Goal: Find specific page/section: Find specific page/section

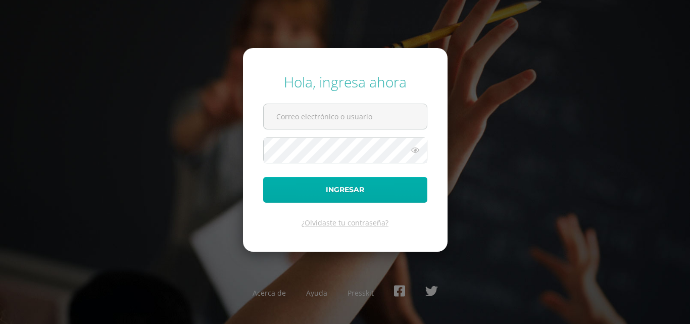
type input "[EMAIL_ADDRESS][DOMAIN_NAME]"
click at [311, 190] on button "Ingresar" at bounding box center [345, 190] width 164 height 26
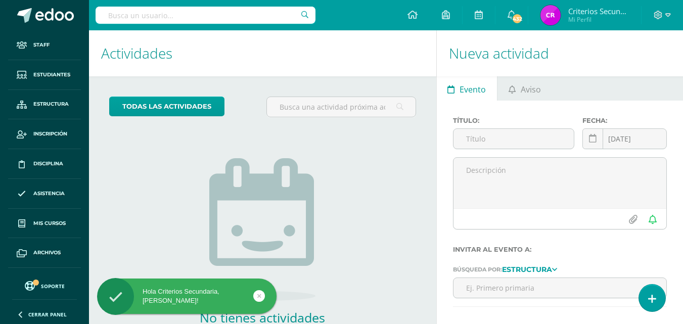
click at [142, 17] on input "text" at bounding box center [206, 15] width 220 height 17
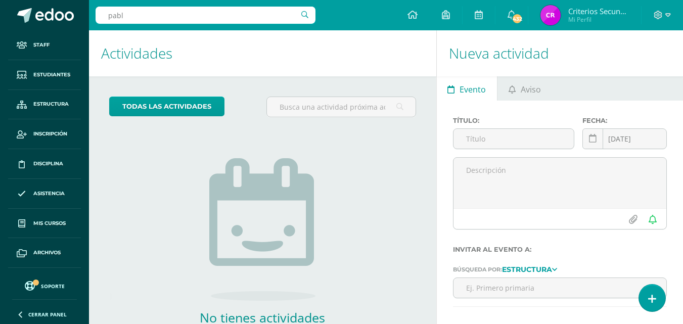
type input "[PERSON_NAME]"
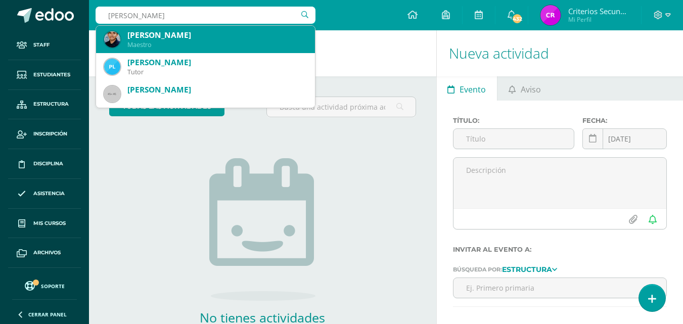
click at [142, 41] on div "Maestro" at bounding box center [216, 44] width 179 height 9
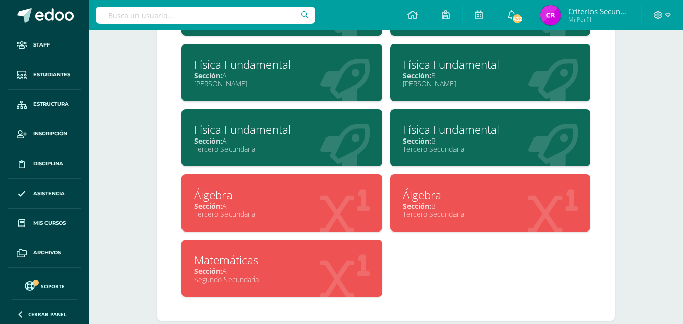
scroll to position [603, 0]
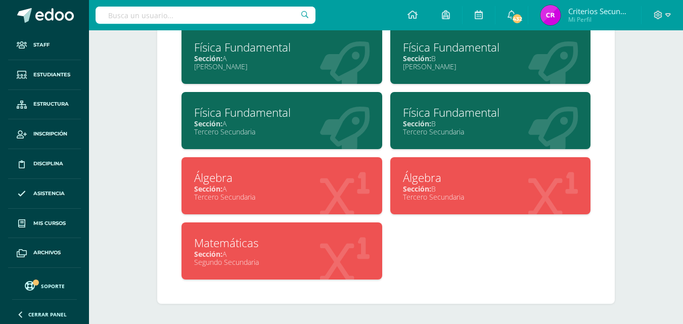
click at [255, 183] on div "Álgebra" at bounding box center [281, 178] width 175 height 16
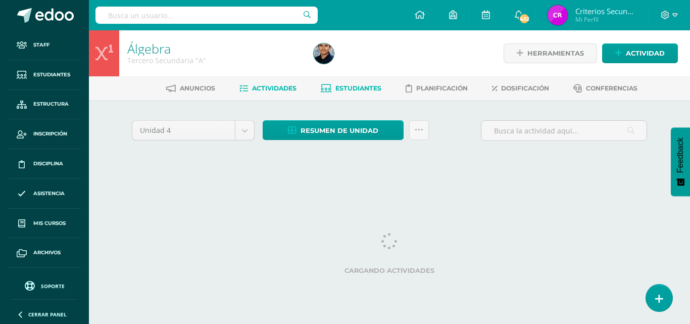
click at [336, 90] on span "Estudiantes" at bounding box center [359, 88] width 46 height 8
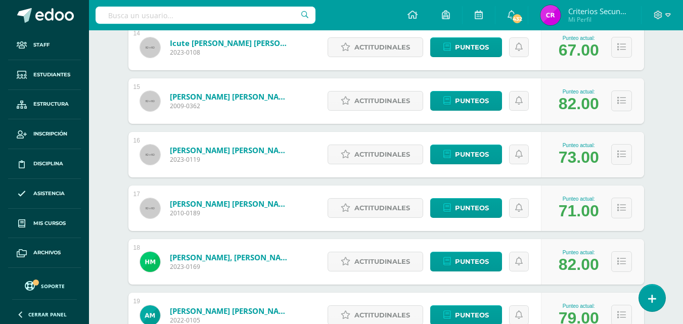
scroll to position [1023, 0]
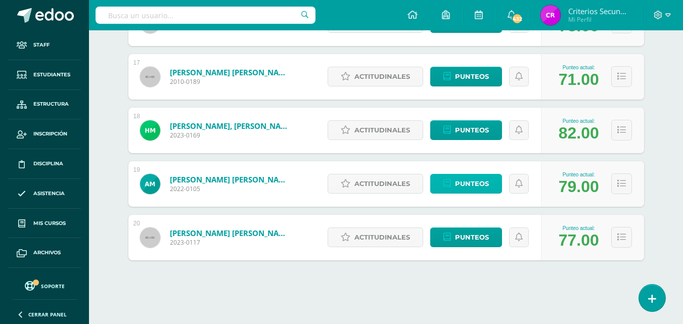
click at [468, 188] on span "Punteos" at bounding box center [472, 183] width 34 height 19
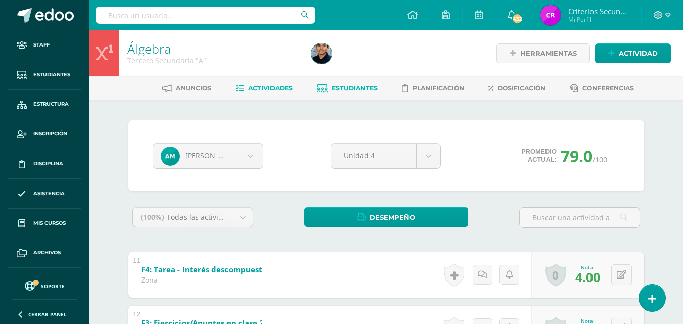
click at [255, 91] on span "Actividades" at bounding box center [270, 88] width 44 height 8
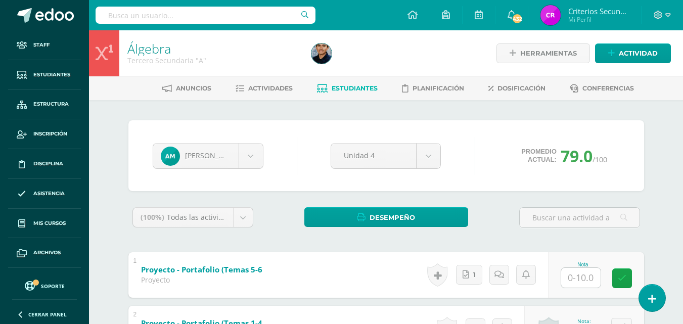
click at [119, 9] on input "text" at bounding box center [206, 15] width 220 height 17
type input "[PERSON_NAME]"
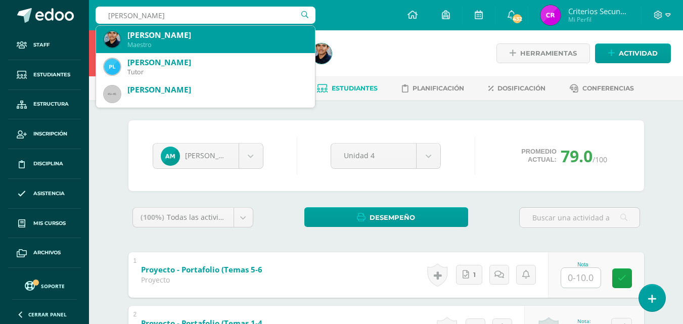
click at [193, 38] on div "[PERSON_NAME]" at bounding box center [216, 35] width 179 height 11
